Goal: Task Accomplishment & Management: Use online tool/utility

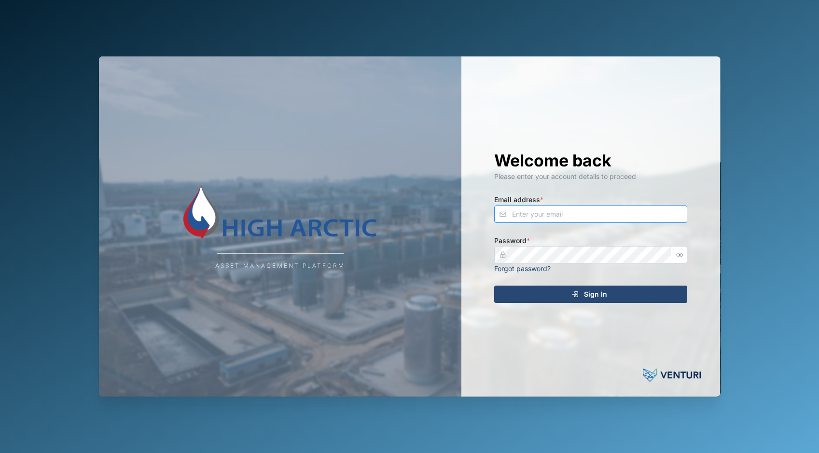
type input "[PERSON_NAME][EMAIL_ADDRESS][DOMAIN_NAME]"
click at [605, 299] on span "Sign In" at bounding box center [595, 294] width 23 height 16
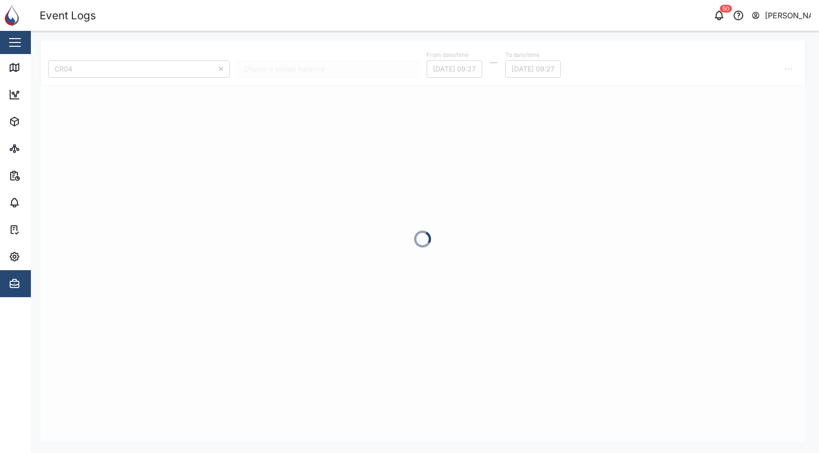
type input "CR04"
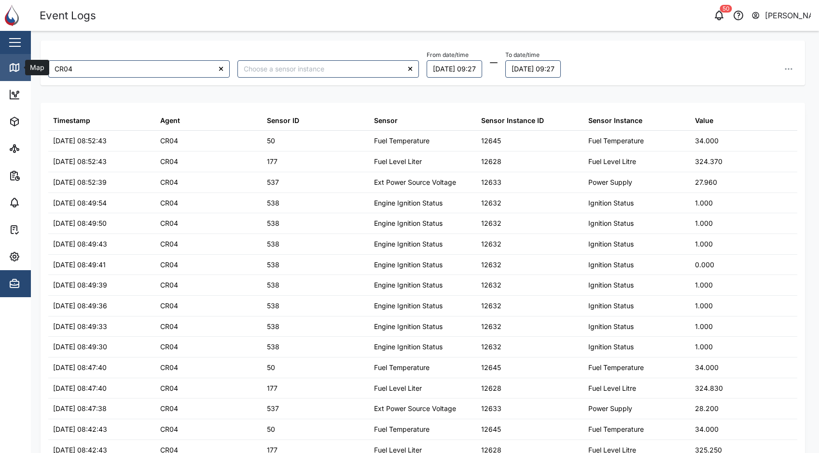
click at [20, 69] on div "Map" at bounding box center [28, 68] width 38 height 12
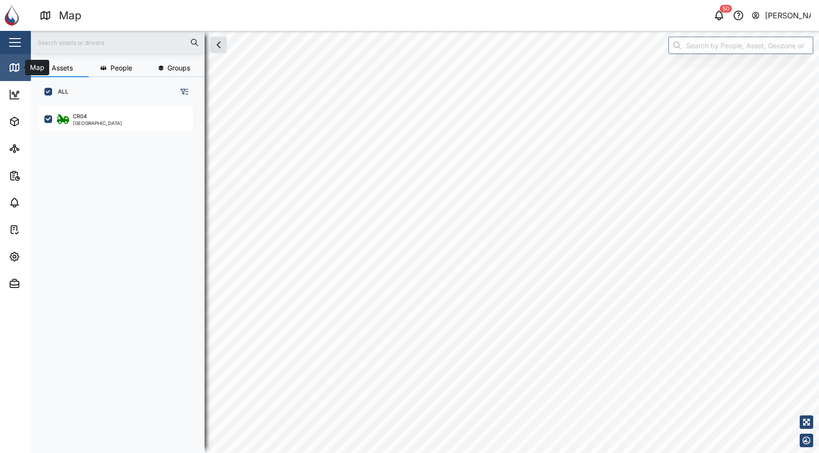
checkbox input "true"
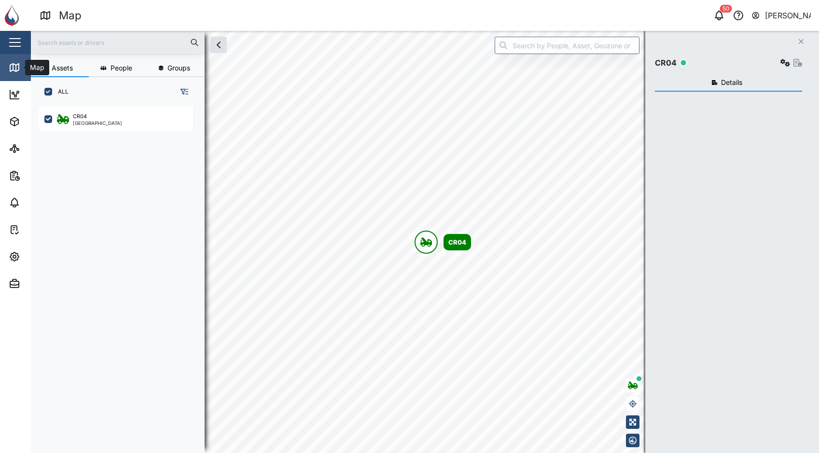
scroll to position [335, 151]
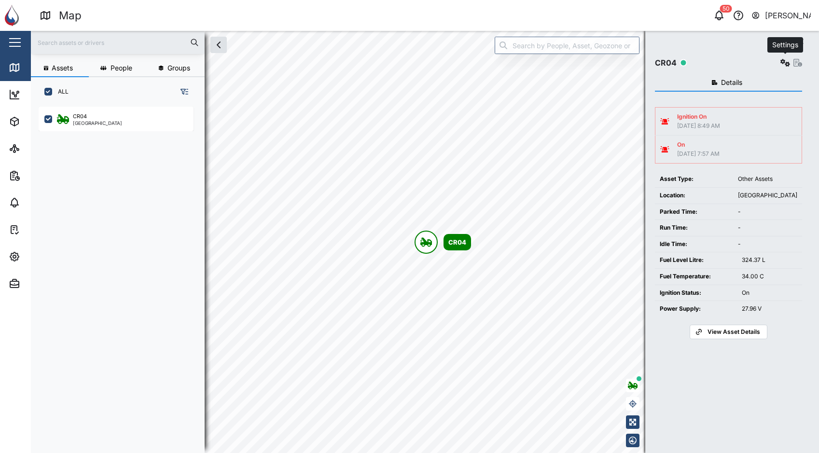
click at [784, 65] on icon "button" at bounding box center [785, 63] width 10 height 8
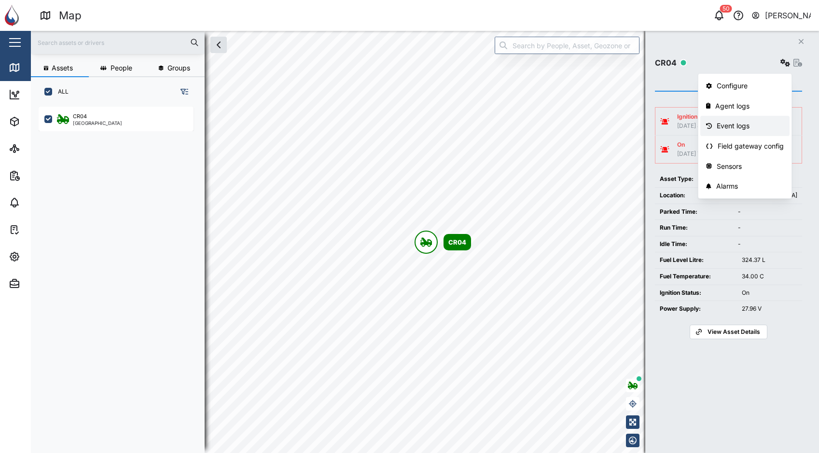
click at [740, 122] on div "Event logs" at bounding box center [750, 126] width 67 height 11
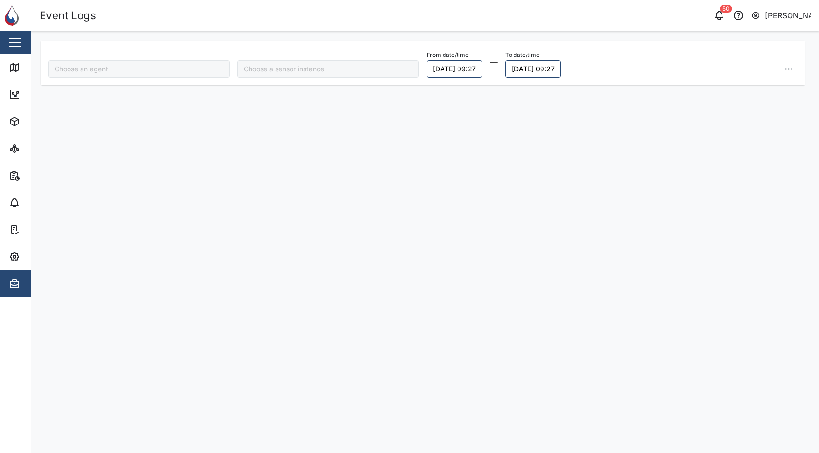
type input "CR04"
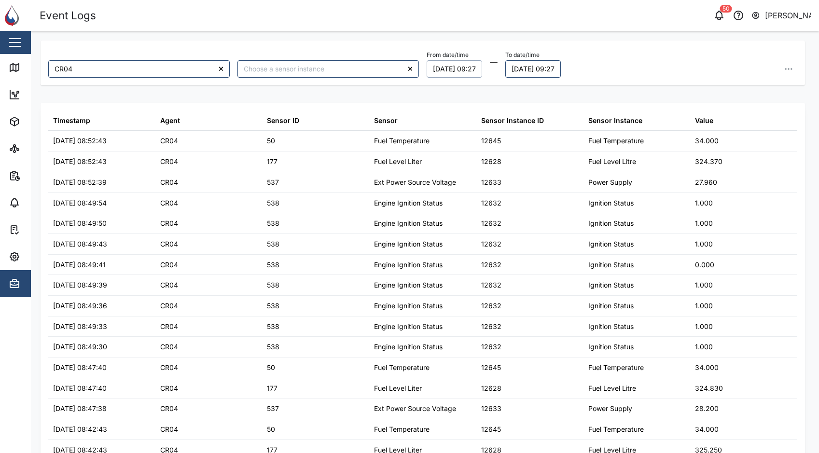
click at [460, 71] on button "[DATE] 09:27" at bounding box center [455, 68] width 56 height 17
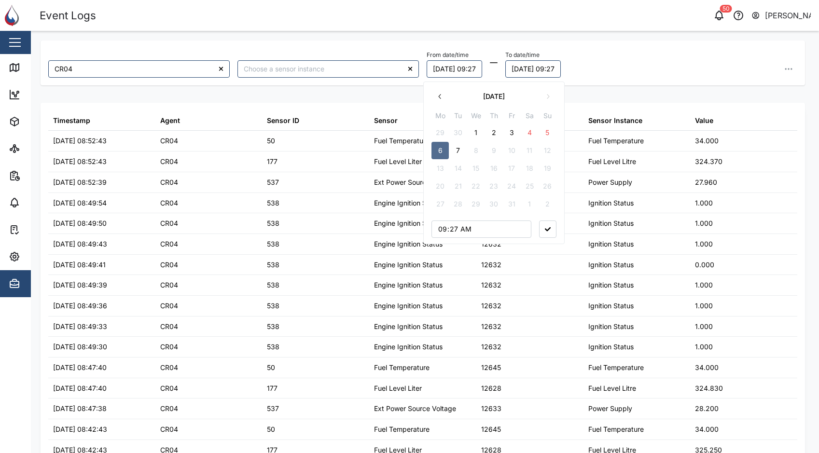
click at [474, 130] on button "1" at bounding box center [475, 132] width 17 height 17
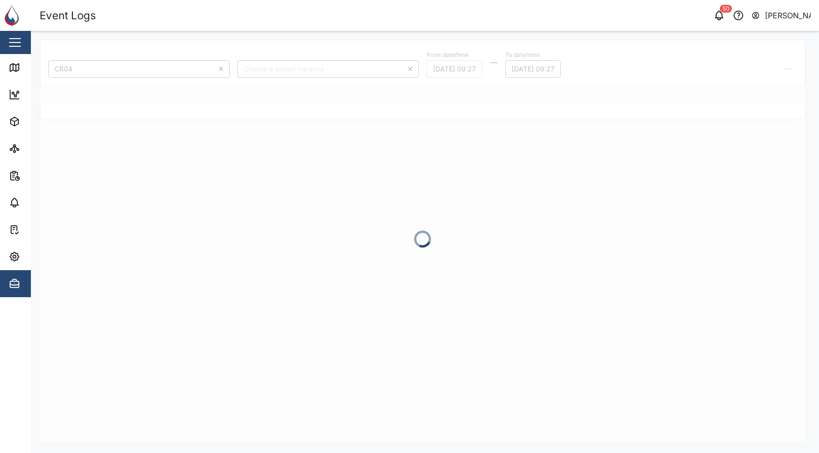
click at [524, 68] on div at bounding box center [423, 241] width 765 height 401
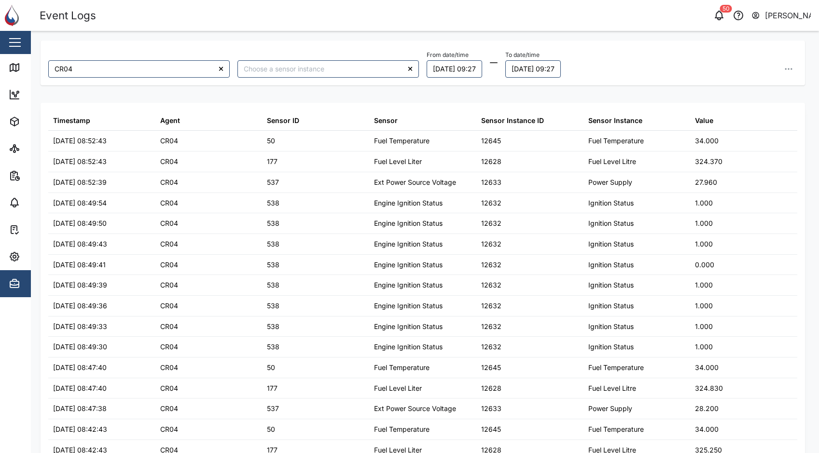
click at [625, 63] on div "From date/time [DATE] 09:27 To date/time [DATE] 09:27" at bounding box center [612, 62] width 371 height 29
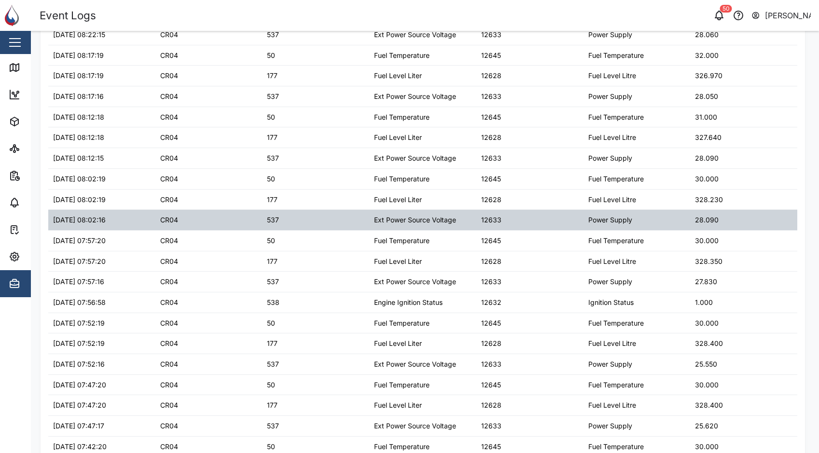
scroll to position [737, 0]
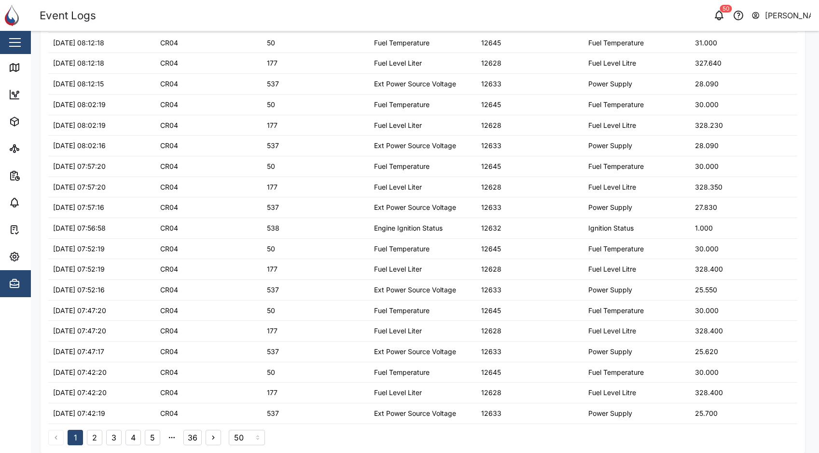
click at [94, 435] on button "2" at bounding box center [94, 437] width 15 height 15
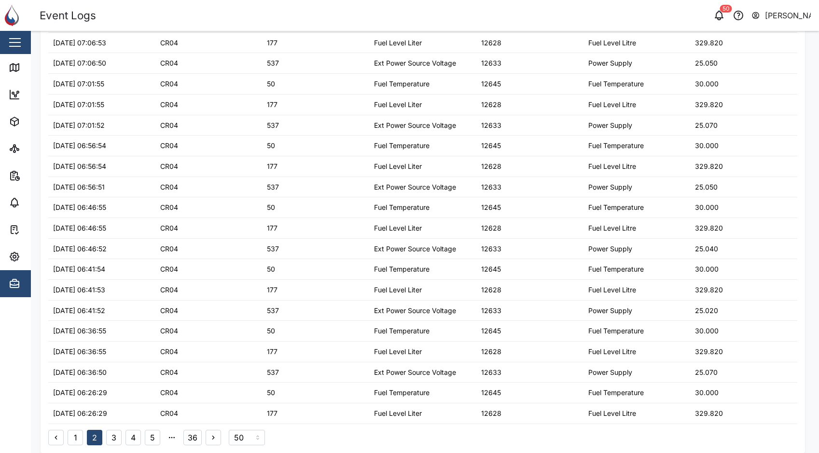
click at [113, 442] on button "3" at bounding box center [113, 437] width 15 height 15
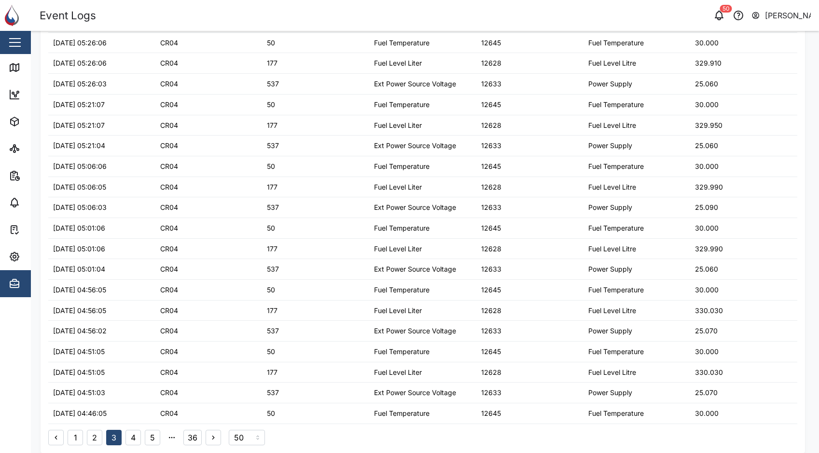
click at [146, 442] on button "5" at bounding box center [152, 437] width 15 height 15
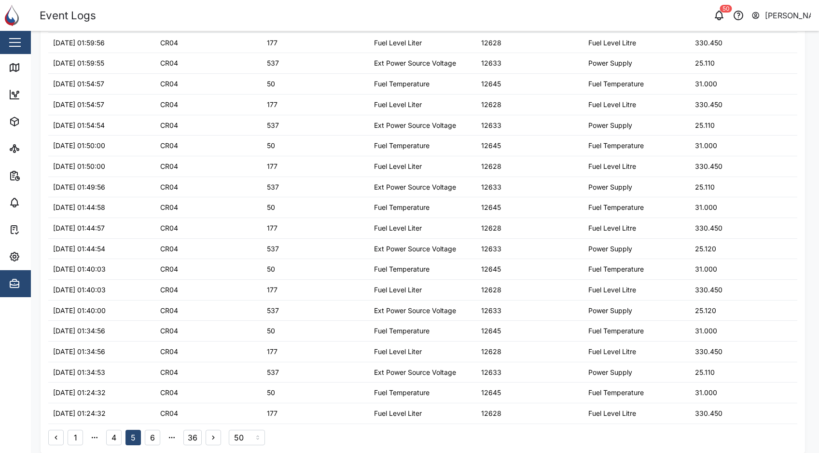
click at [72, 435] on button "1" at bounding box center [75, 437] width 15 height 15
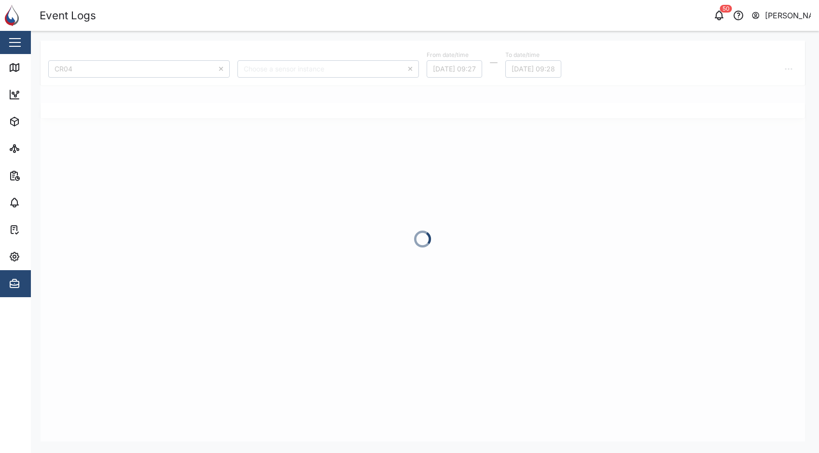
scroll to position [0, 0]
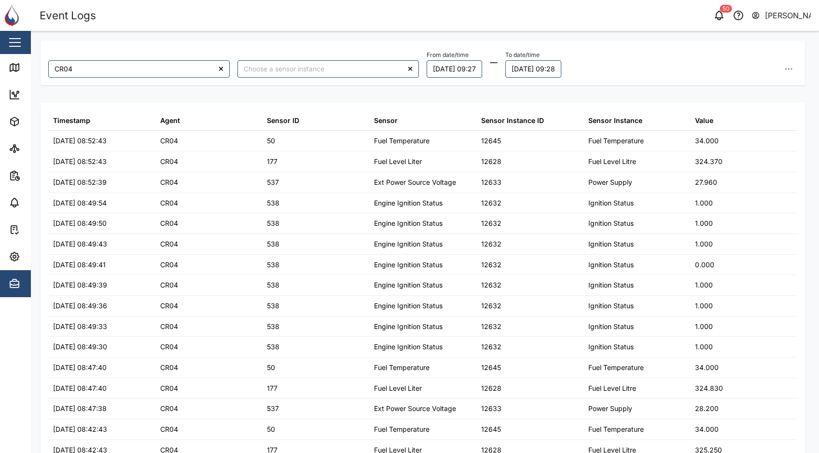
click at [292, 19] on div "Event Logs" at bounding box center [233, 15] width 386 height 17
